Goal: Check status: Check status

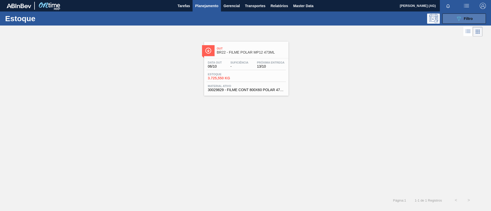
click at [465, 19] on span "Filtro" at bounding box center [468, 19] width 9 height 4
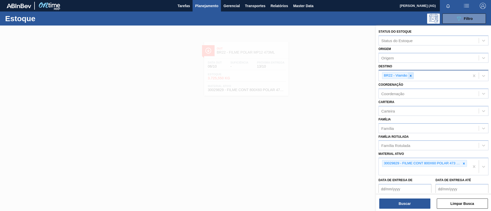
click at [409, 77] on icon at bounding box center [411, 76] width 4 height 4
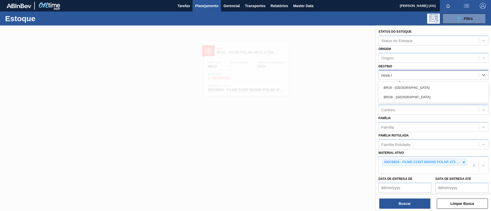
type input "nova ri"
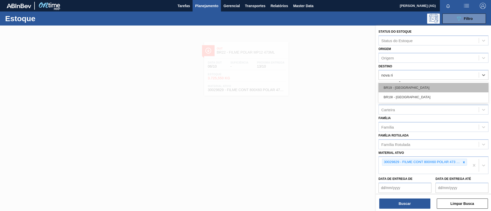
click at [411, 87] on div "BR19 - [GEOGRAPHIC_DATA]" at bounding box center [433, 87] width 110 height 9
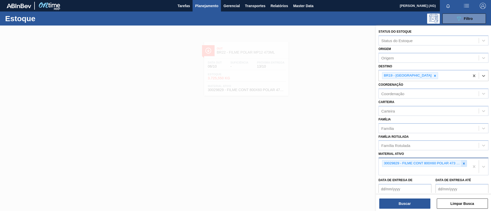
click at [462, 165] on icon at bounding box center [464, 164] width 4 height 4
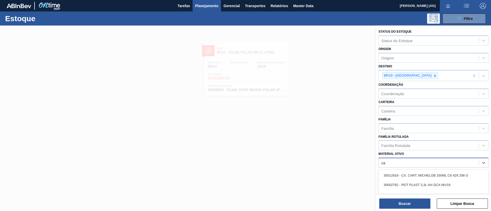
type ativo "c"
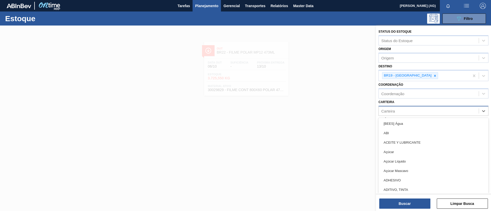
click at [418, 112] on div "Carteira" at bounding box center [428, 110] width 100 height 7
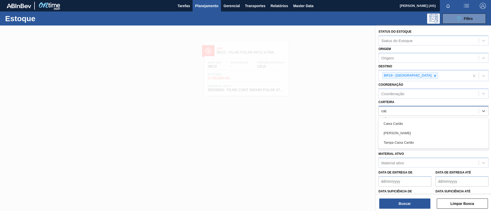
type input "caixa"
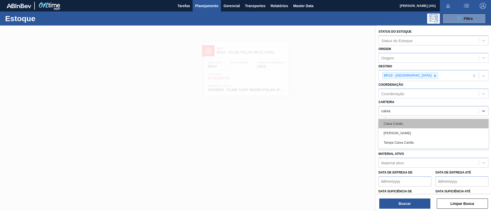
click at [410, 124] on div "Caixa Cartão" at bounding box center [433, 123] width 110 height 9
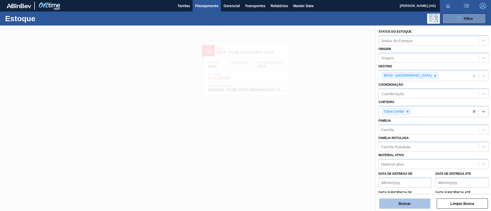
click at [406, 201] on button "Buscar" at bounding box center [404, 204] width 51 height 10
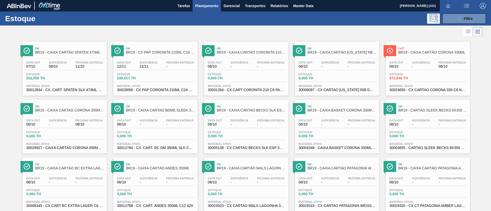
click at [27, 52] on img at bounding box center [27, 51] width 6 height 6
click at [50, 52] on span "BR19 - CAIXA CARTÃO SPATEN 473ML" at bounding box center [69, 53] width 69 height 4
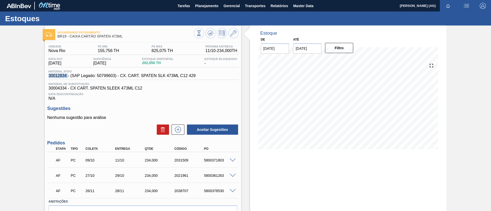
drag, startPoint x: 46, startPoint y: 76, endPoint x: 68, endPoint y: 80, distance: 22.0
click at [68, 79] on div "Unidade Nova Rio PE MIN 155,756 TH PE MAX 825,075 TH Próxima Entrega 11/10 - 23…" at bounding box center [143, 139] width 196 height 195
copy span "30012834"
click at [451, 125] on div "Aguardando Faturamento BR19 - CAIXA CARTÃO SPATEN 473ML Unidade Nova Rio PE MIN…" at bounding box center [245, 133] width 491 height 215
